Goal: Task Accomplishment & Management: Manage account settings

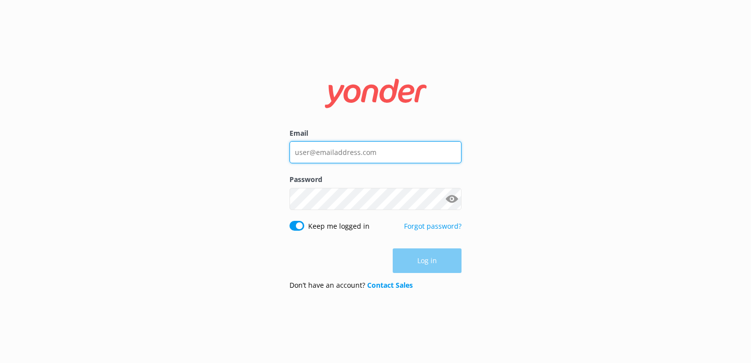
type input "[EMAIL_ADDRESS][DOMAIN_NAME]"
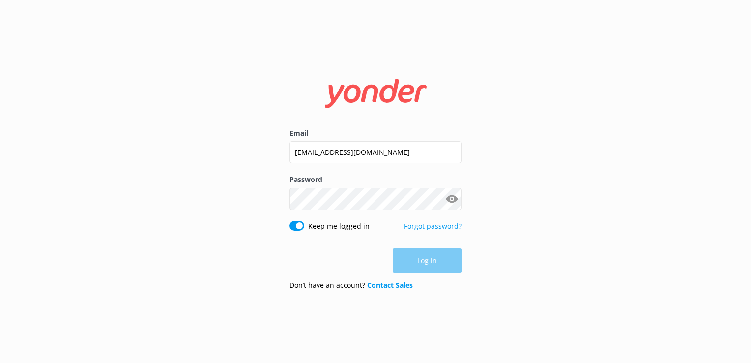
click at [426, 258] on div "Log in" at bounding box center [375, 260] width 172 height 25
click at [421, 263] on button "Log in" at bounding box center [427, 261] width 69 height 25
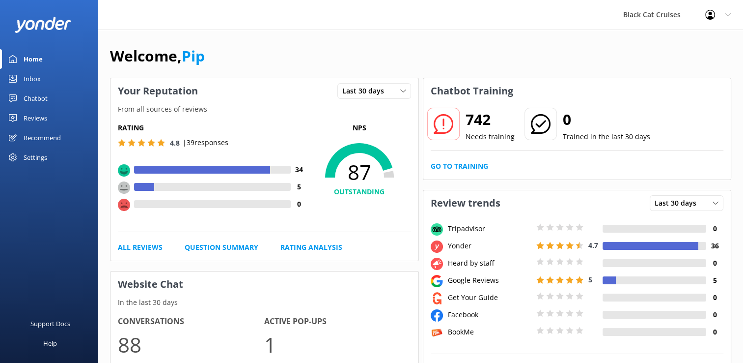
click at [38, 77] on div "Inbox" at bounding box center [32, 79] width 17 height 20
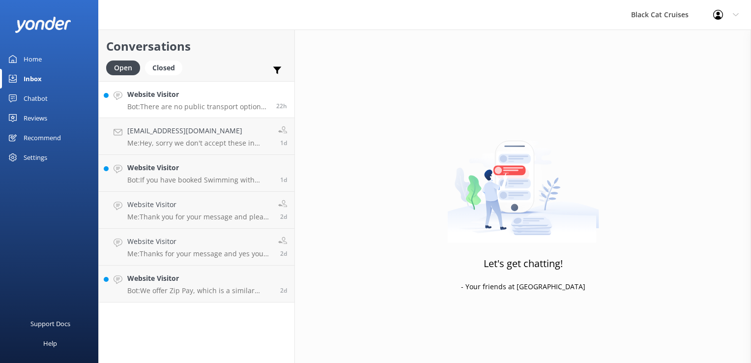
click at [180, 111] on p "Bot: There are no public transport options from [GEOGRAPHIC_DATA] to [GEOGRAPHI…" at bounding box center [197, 106] width 141 height 9
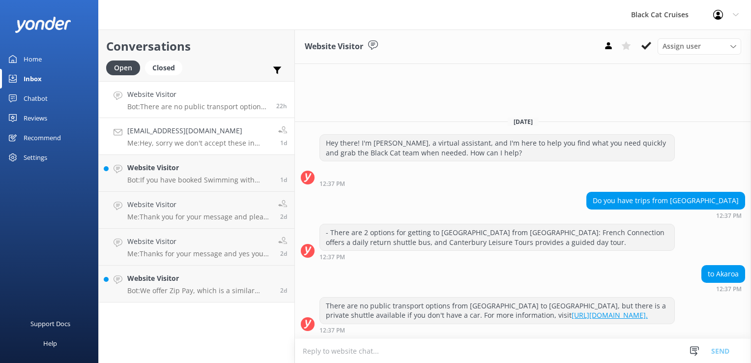
click at [171, 142] on p "Me: Hey, sorry we don't accept these in [GEOGRAPHIC_DATA] I'm afraid. Hope to s…" at bounding box center [198, 143] width 143 height 9
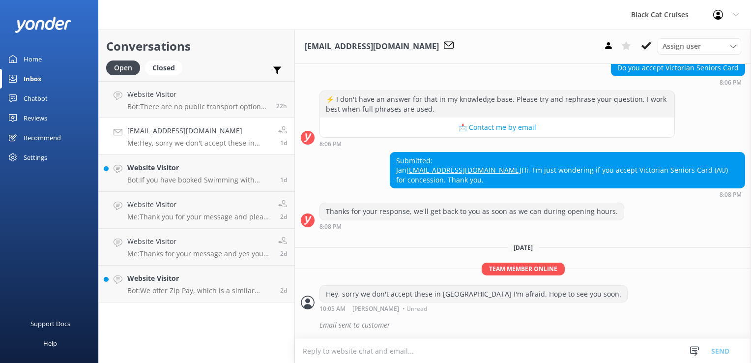
scroll to position [96, 0]
click at [135, 175] on div "Website Visitor Bot: If you have booked Swimming with Dolphins, you will receiv…" at bounding box center [199, 173] width 145 height 22
